Goal: Find specific page/section: Find specific page/section

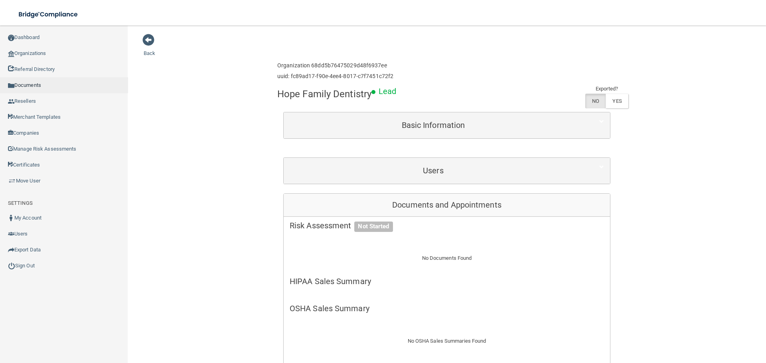
scroll to position [262, 0]
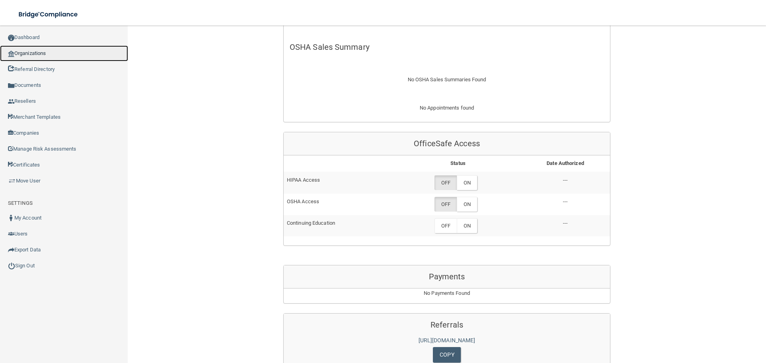
click at [48, 50] on link "Organizations" at bounding box center [64, 53] width 128 height 16
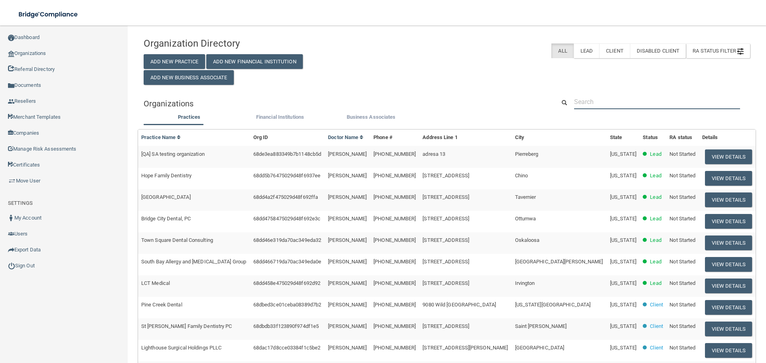
click at [591, 109] on input "text" at bounding box center [657, 102] width 166 height 15
paste input "[PHONE_NUMBER]"
type input "[PHONE_NUMBER]"
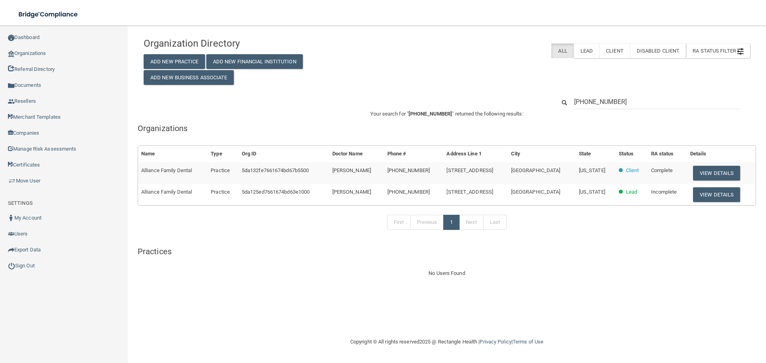
click at [703, 160] on th "Details" at bounding box center [721, 154] width 69 height 16
click at [702, 166] on button "View Details" at bounding box center [716, 173] width 47 height 15
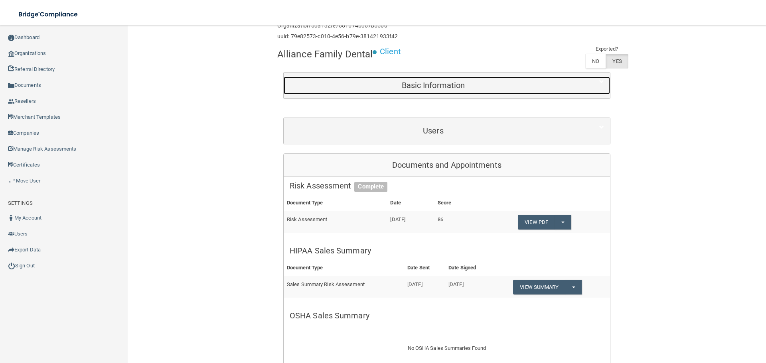
click at [383, 90] on div "Basic Information" at bounding box center [433, 86] width 299 height 18
